Goal: Find specific page/section: Find specific page/section

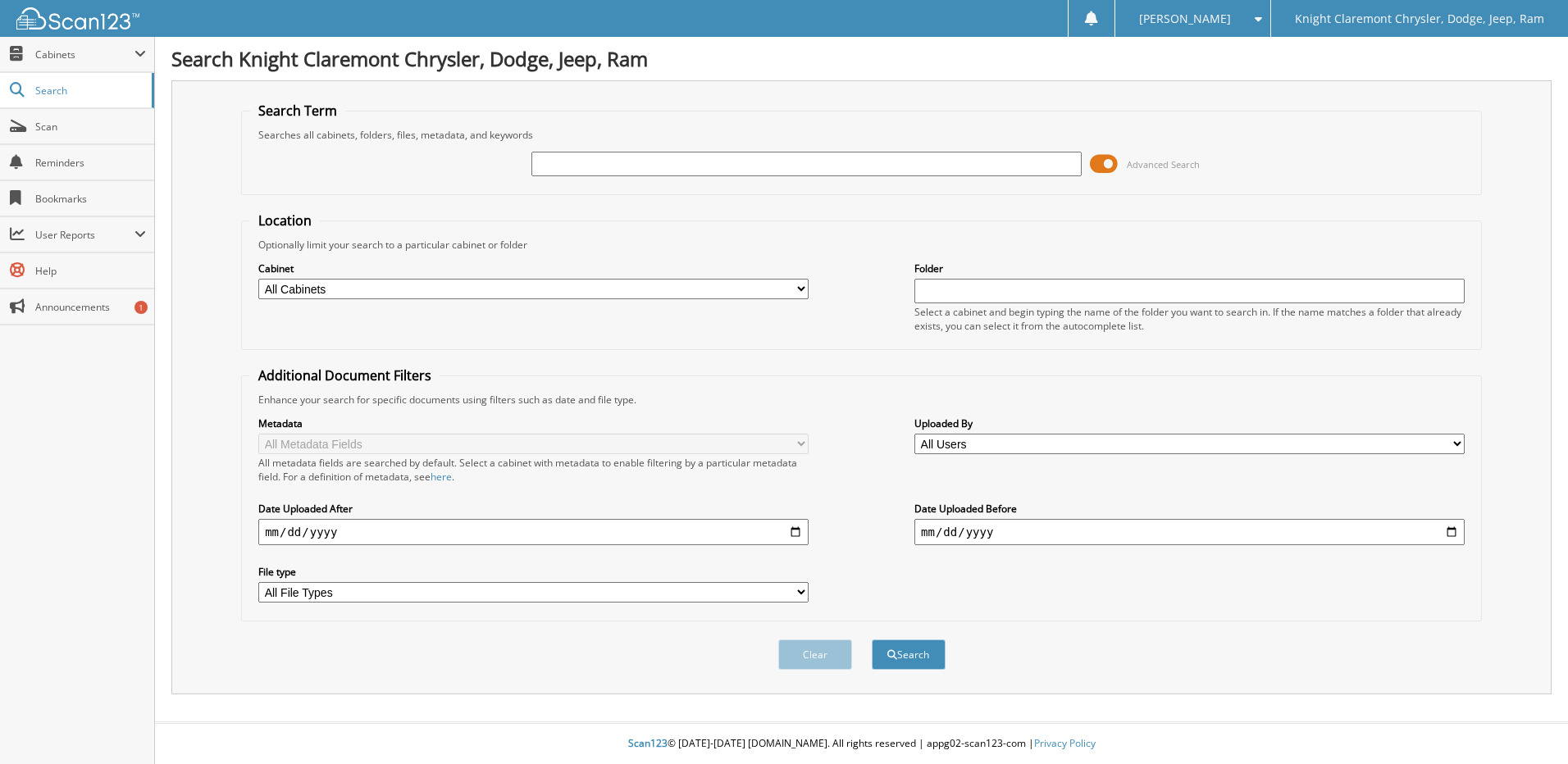
click at [579, 162] on input "text" at bounding box center [806, 164] width 550 height 25
click at [605, 165] on input "text" at bounding box center [806, 164] width 550 height 25
type input "FA3596"
click at [872, 639] on button "Search" at bounding box center [908, 655] width 74 height 31
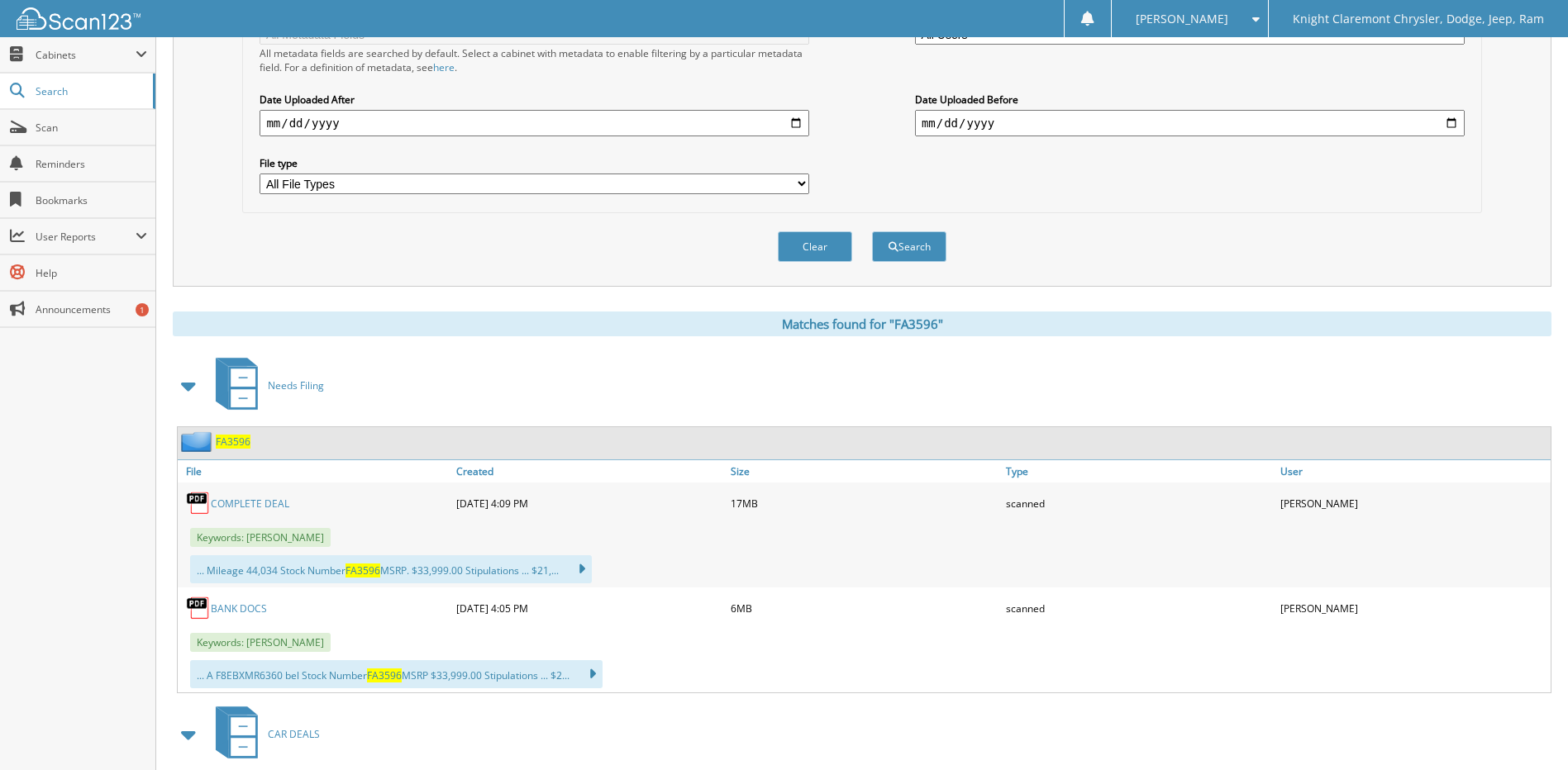
scroll to position [661, 0]
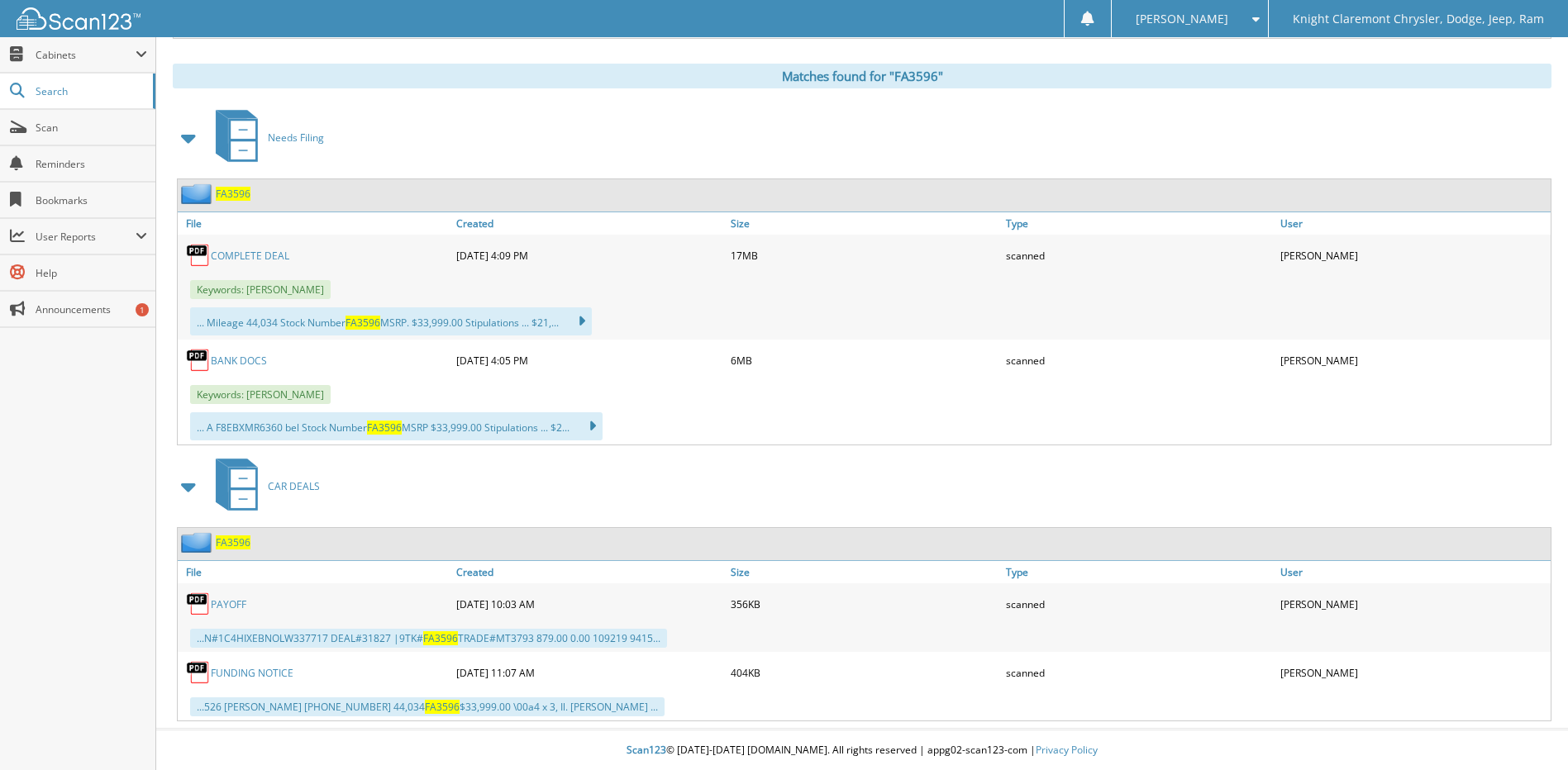
click at [231, 609] on link "PAYOFF" at bounding box center [229, 604] width 36 height 14
click at [222, 252] on link "COMPLETE DEAL" at bounding box center [251, 256] width 79 height 14
click at [80, 95] on span "Search" at bounding box center [91, 91] width 109 height 14
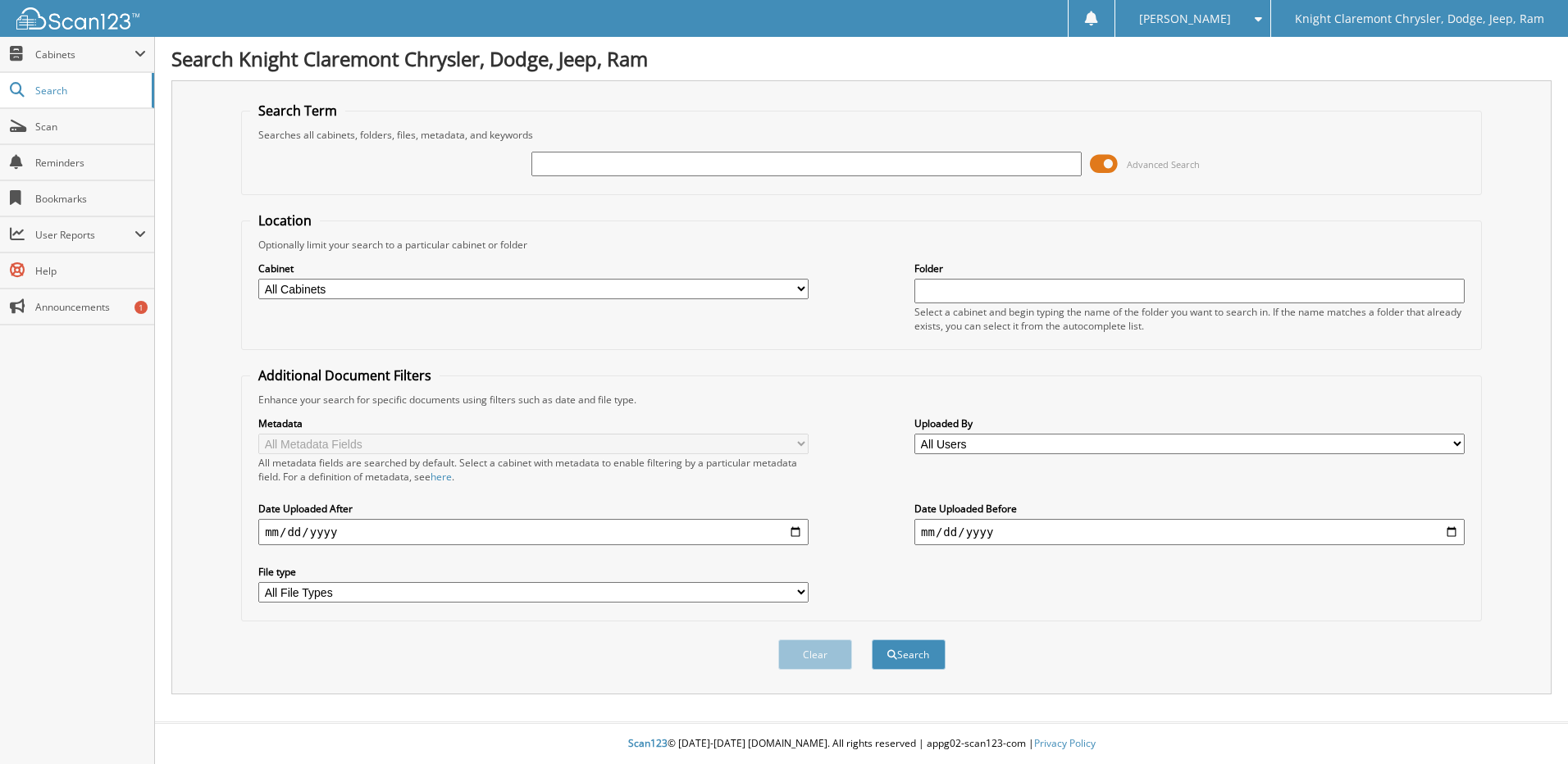
click at [740, 162] on input "text" at bounding box center [806, 164] width 550 height 25
type input "ST3829"
click at [872, 639] on button "Search" at bounding box center [908, 655] width 74 height 31
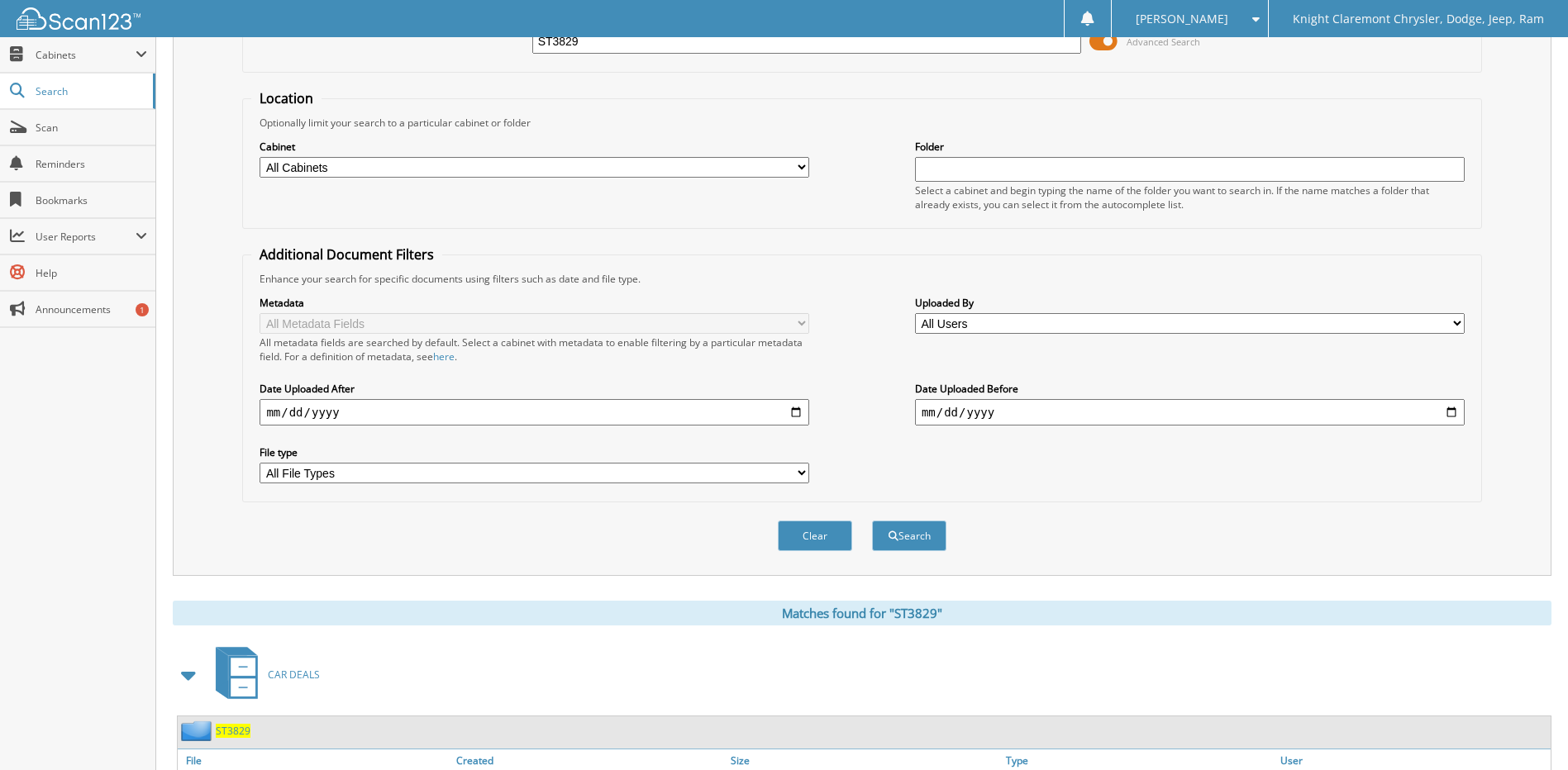
scroll to position [419, 0]
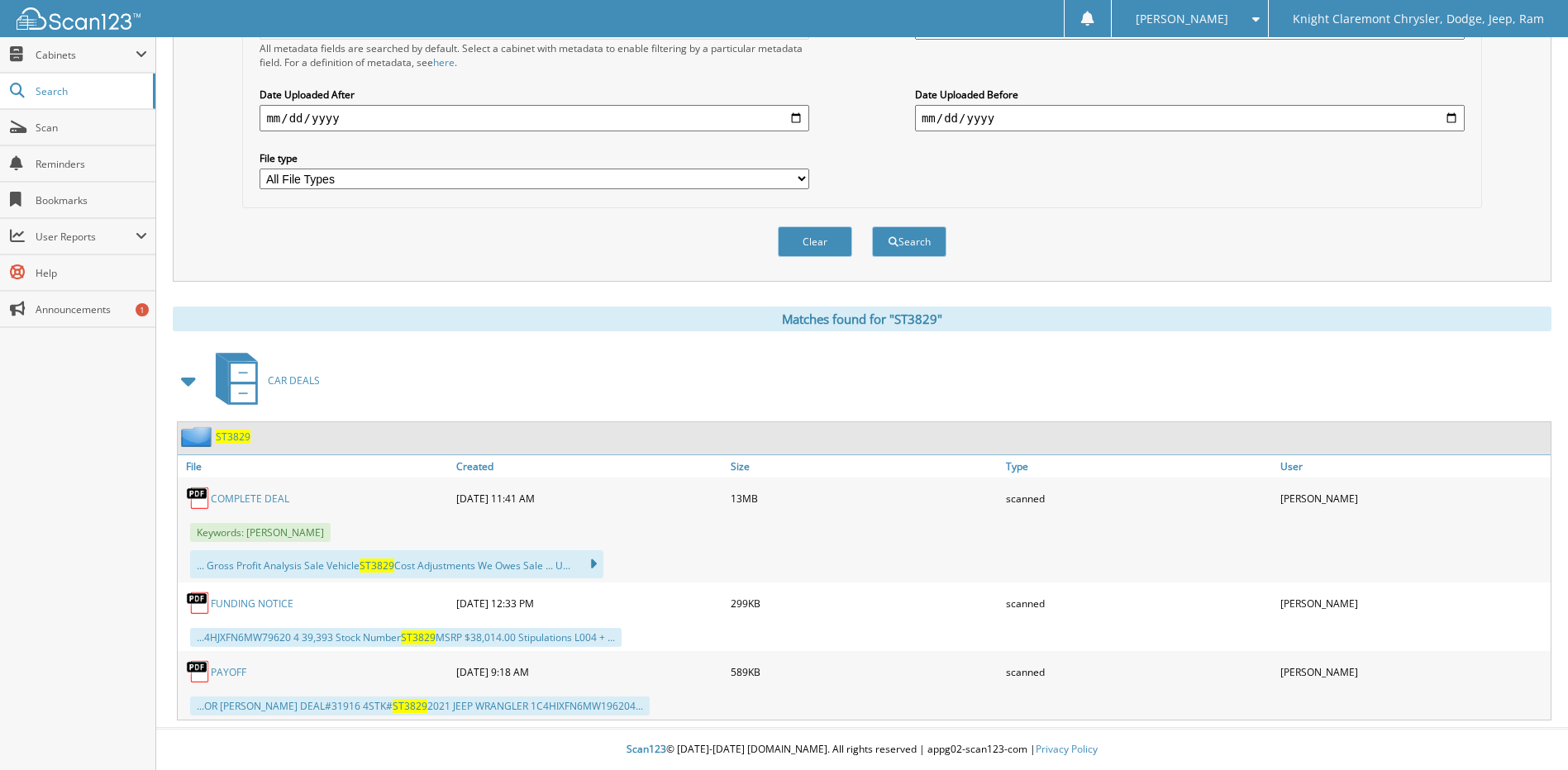
click at [263, 501] on link "COMPLETE DEAL" at bounding box center [251, 498] width 79 height 14
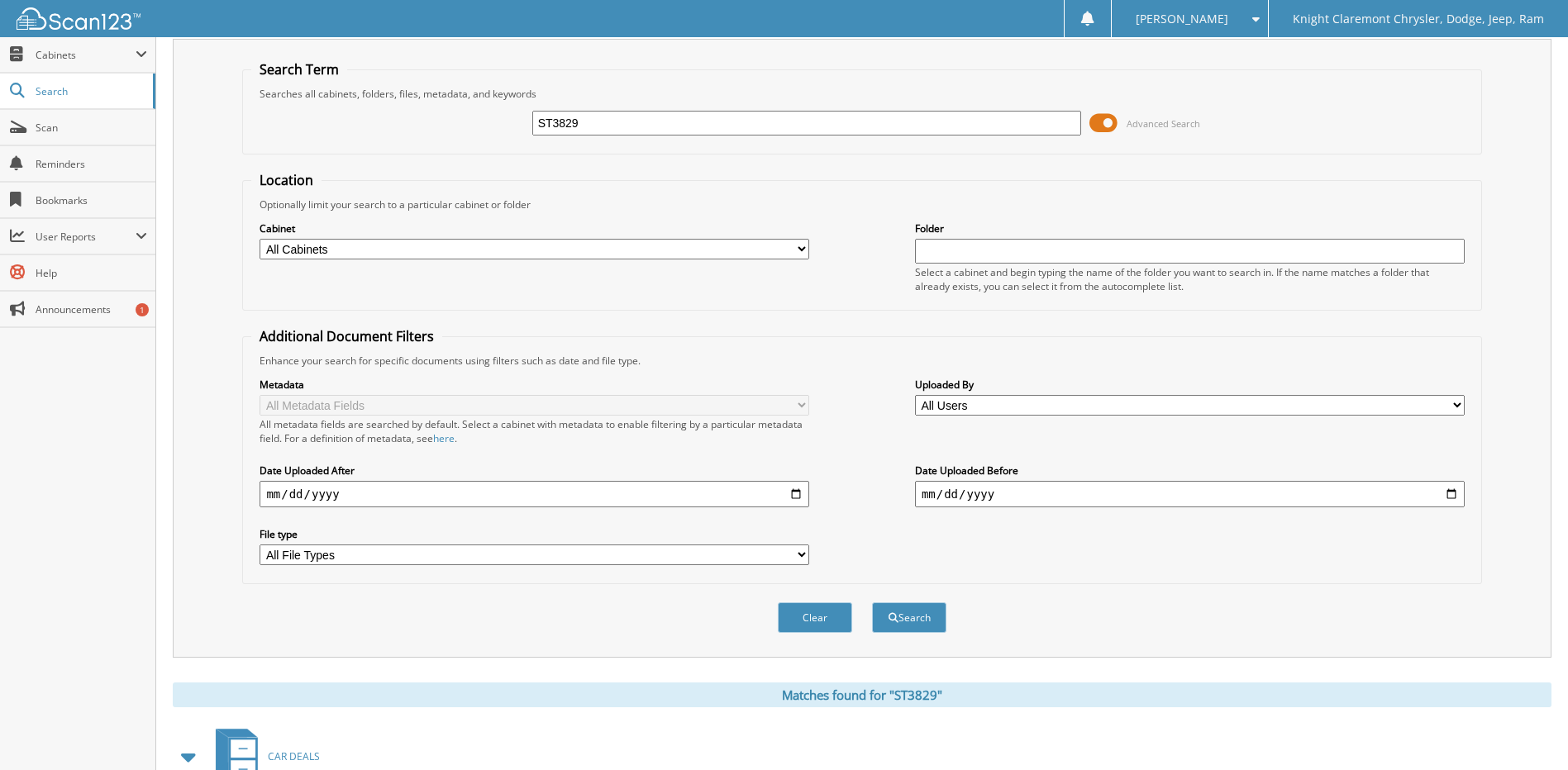
scroll to position [0, 0]
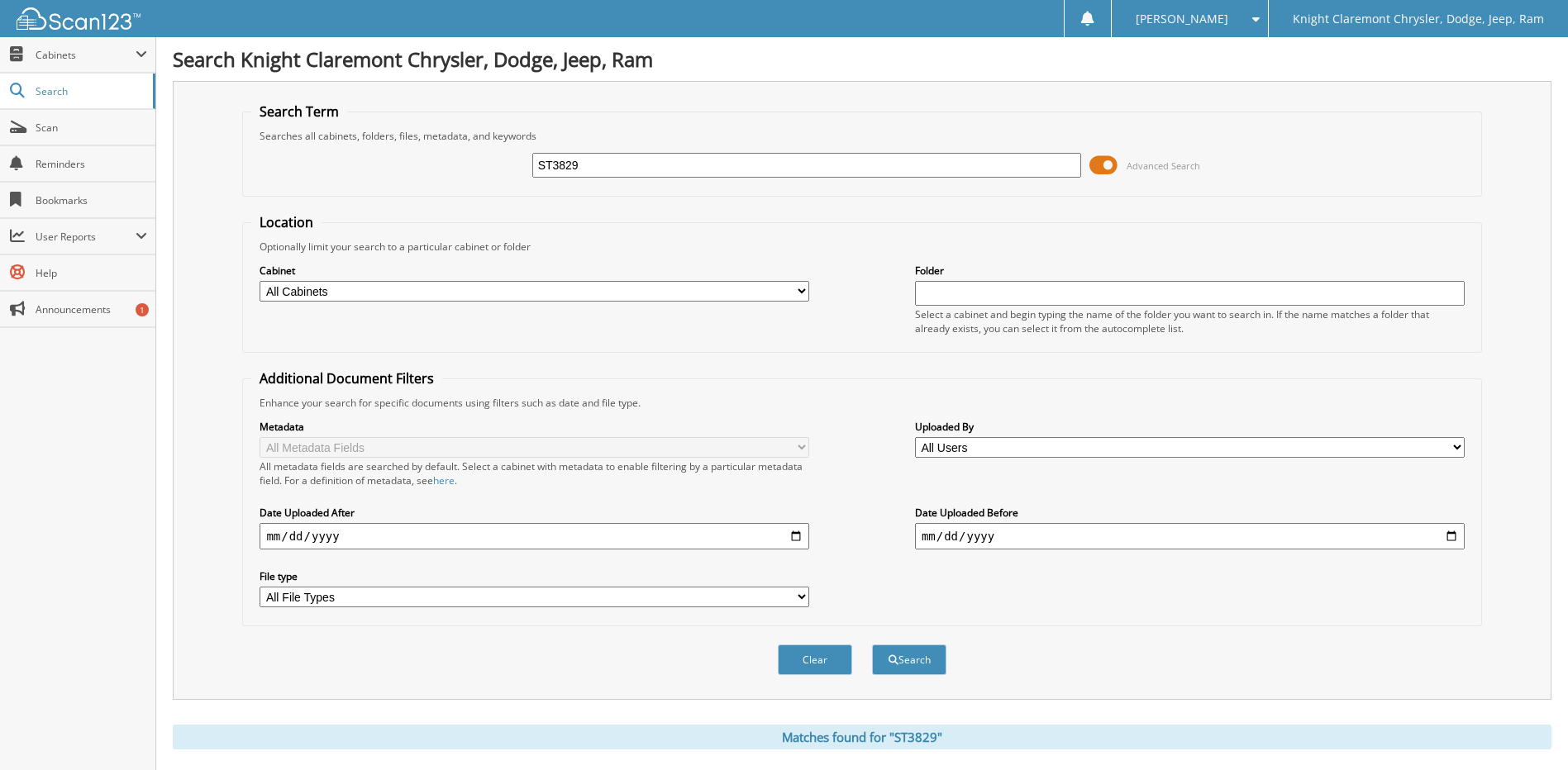
drag, startPoint x: 752, startPoint y: 150, endPoint x: 606, endPoint y: 171, distance: 147.5
click at [622, 163] on div "ST3829 Advanced Search" at bounding box center [862, 165] width 1221 height 44
drag, startPoint x: 593, startPoint y: 175, endPoint x: 439, endPoint y: 182, distance: 154.2
click at [439, 182] on div "ST3829 Advanced Search" at bounding box center [862, 165] width 1221 height 44
type input "GCL0962"
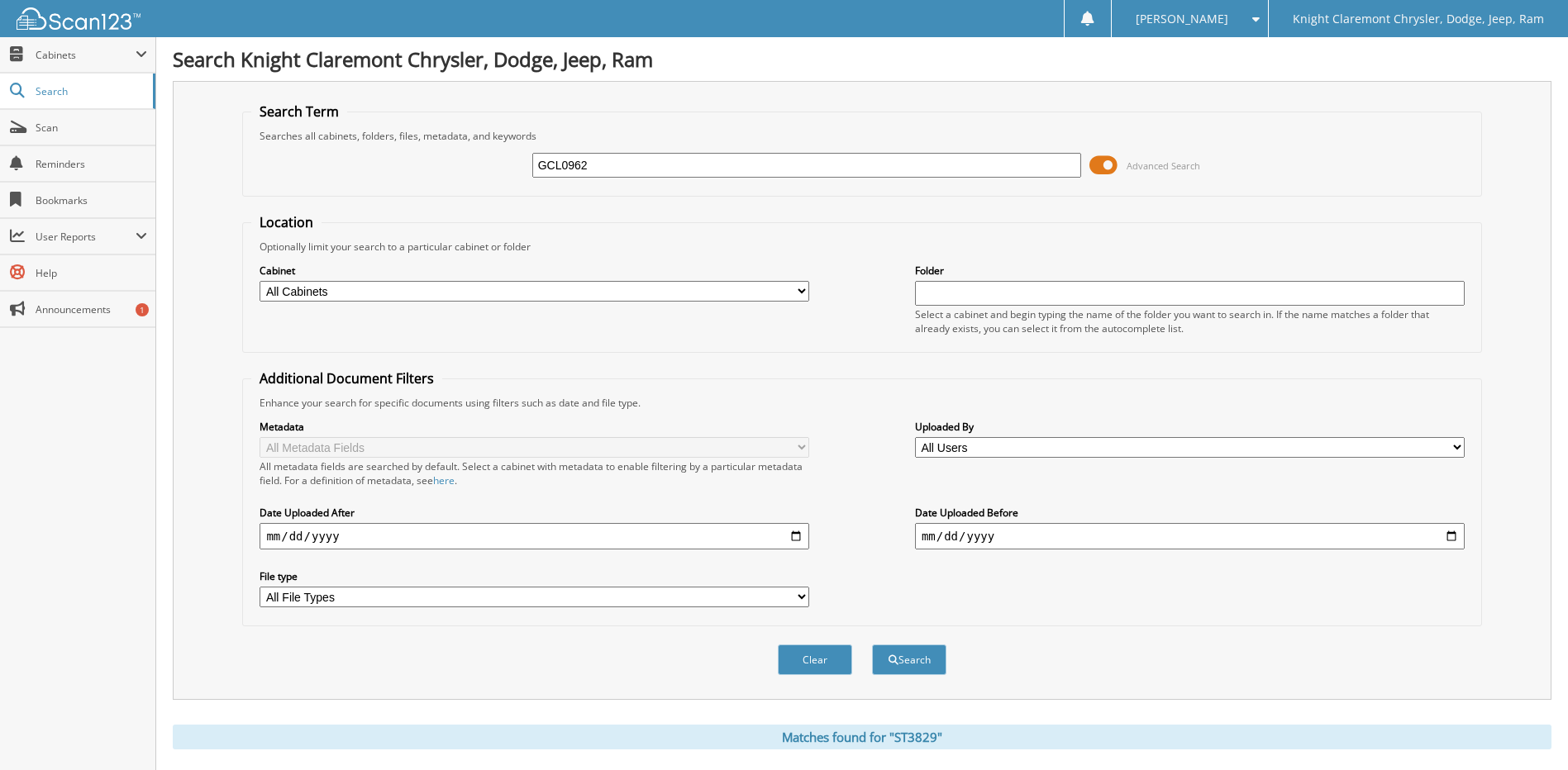
click at [872, 644] on button "Search" at bounding box center [909, 660] width 74 height 31
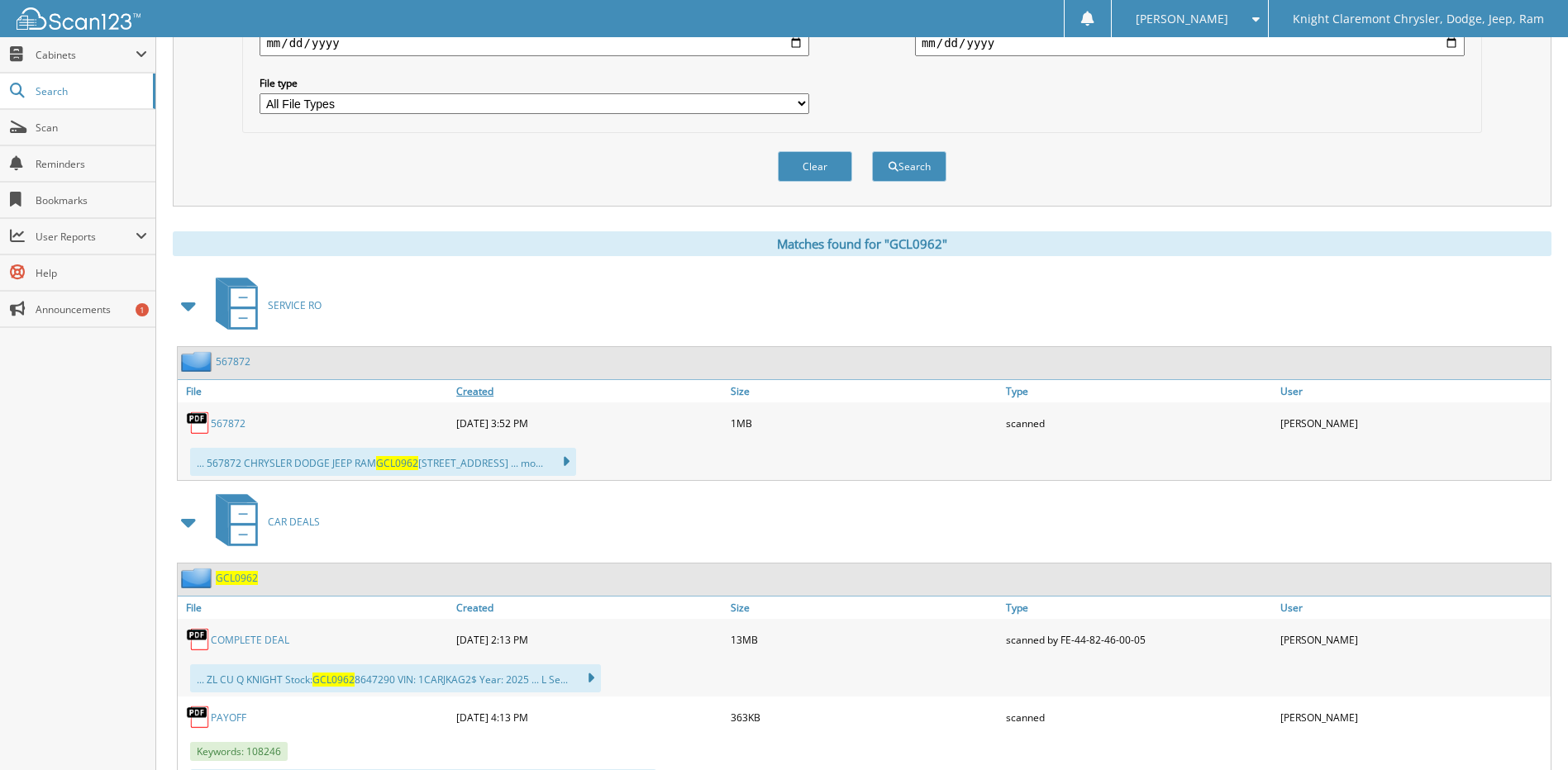
scroll to position [567, 0]
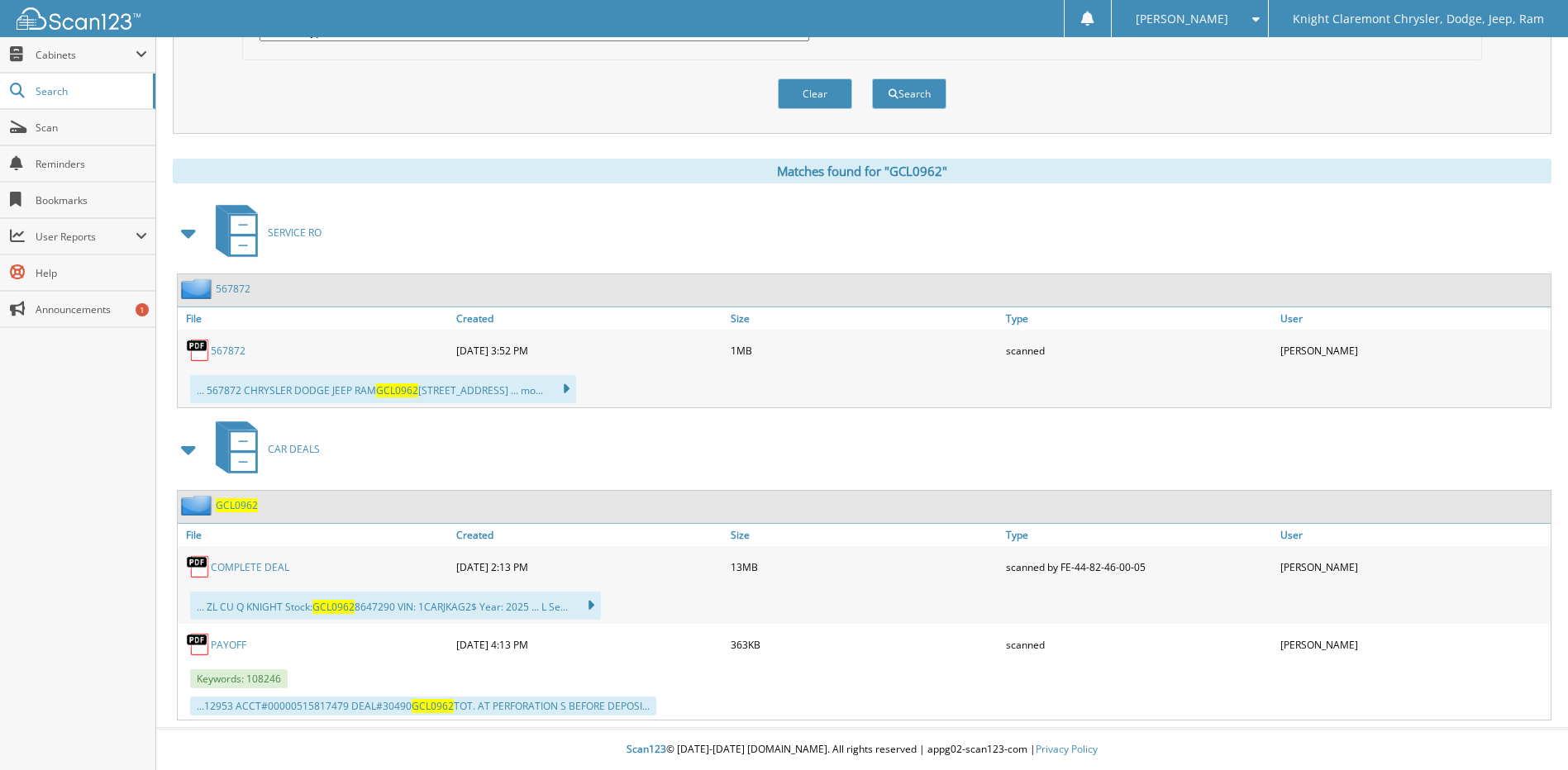
click at [260, 564] on link "COMPLETE DEAL" at bounding box center [251, 567] width 79 height 14
click at [262, 567] on link "COMPLETE DEAL" at bounding box center [251, 567] width 79 height 14
